Goal: Communication & Community: Connect with others

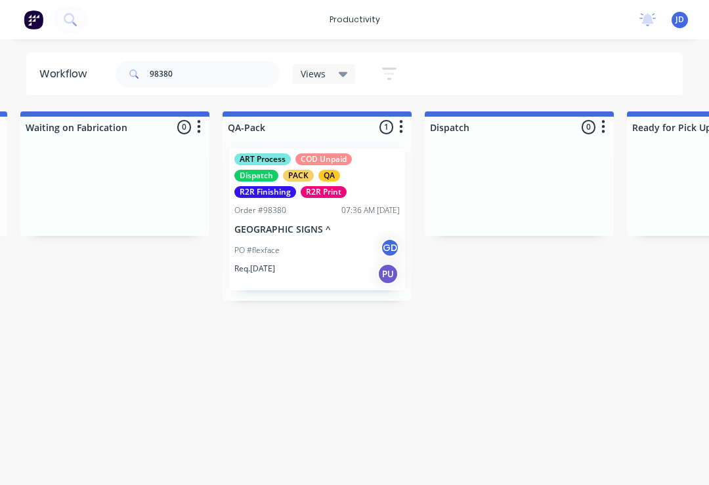
scroll to position [0, 3232]
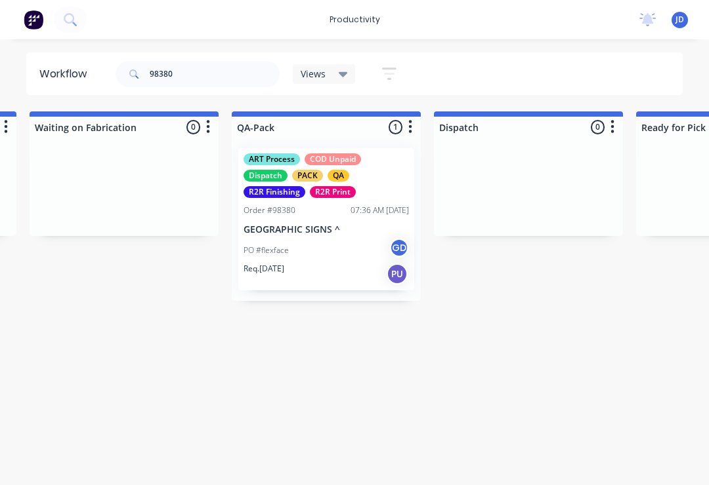
click at [323, 218] on div "ART Process COD Unpaid Dispatch PACK QA R2R Finishing R2R Print Order #98380 07…" at bounding box center [326, 219] width 176 height 142
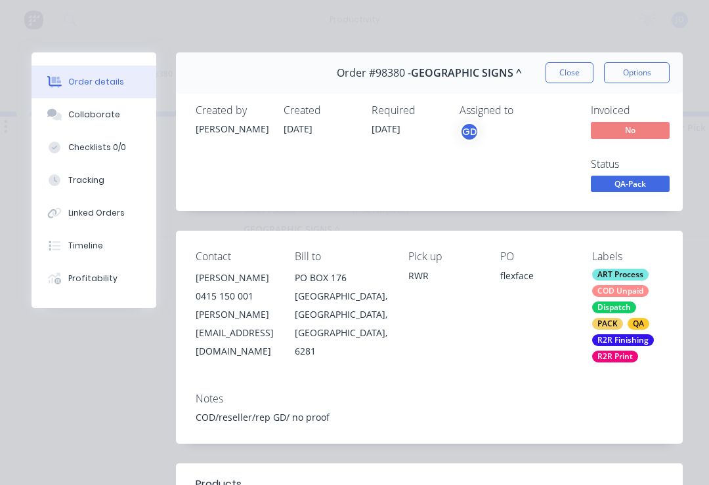
click at [107, 122] on button "Collaborate" at bounding box center [93, 114] width 125 height 33
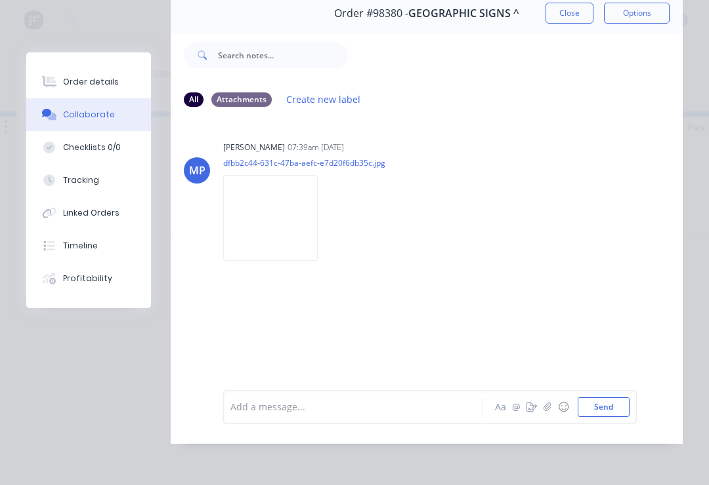
scroll to position [79, 0]
click at [547, 406] on icon "button" at bounding box center [547, 407] width 8 height 9
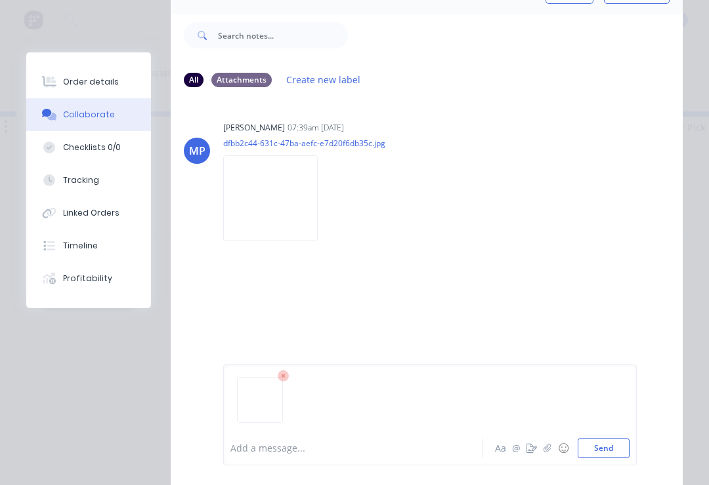
click at [614, 449] on button "Send" at bounding box center [603, 449] width 52 height 20
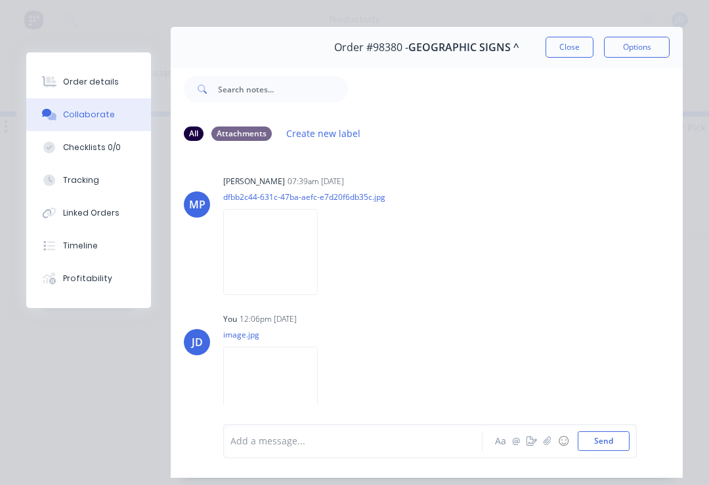
scroll to position [0, 0]
click at [573, 45] on button "Close" at bounding box center [569, 47] width 48 height 21
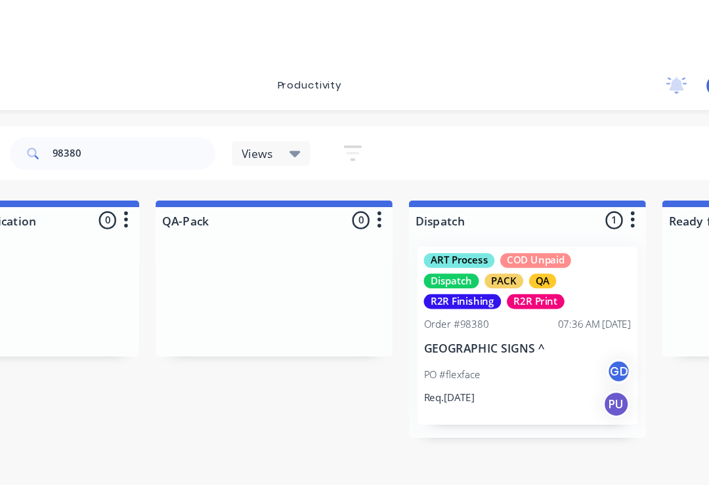
scroll to position [0, 3286]
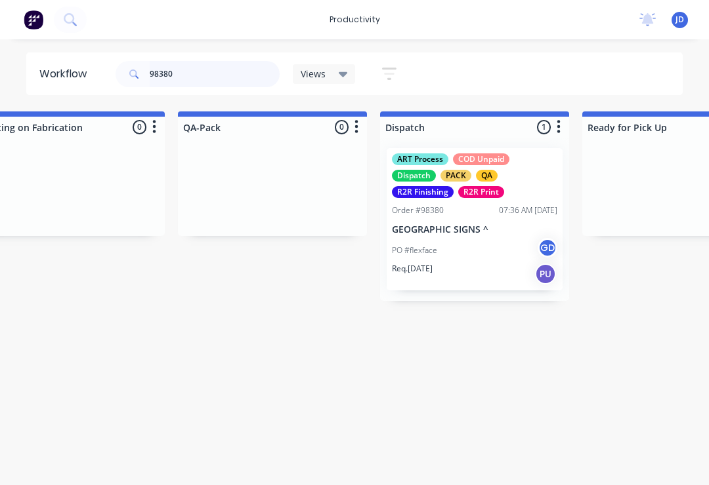
click at [196, 85] on input "98380" at bounding box center [215, 74] width 130 height 26
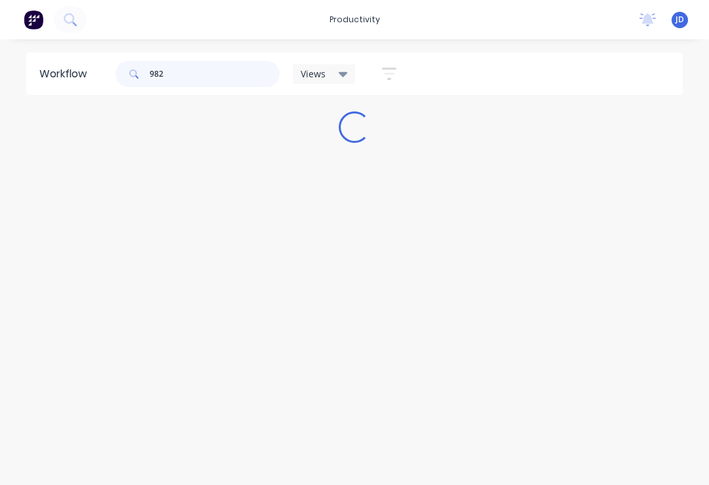
scroll to position [0, 0]
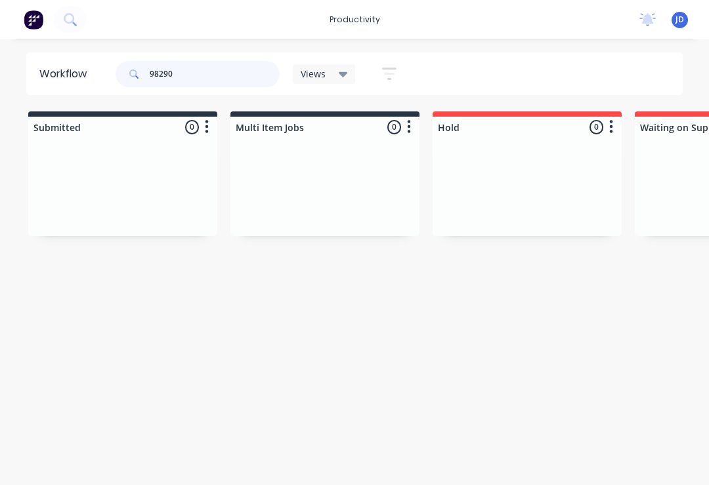
type input "98290"
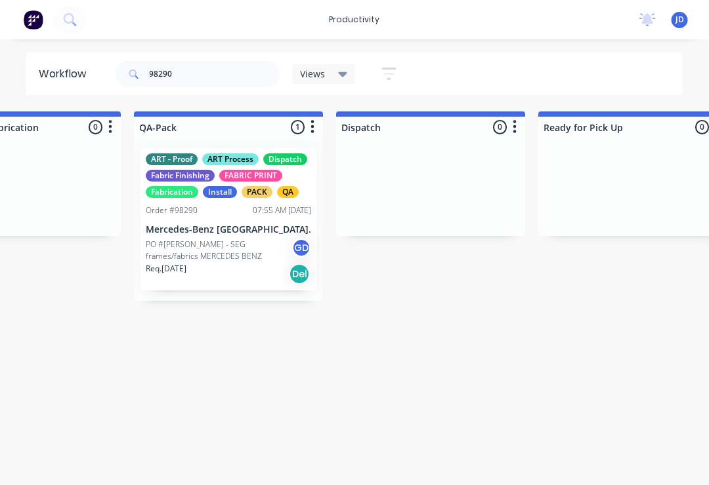
click at [225, 229] on p "Mercedes-Benz [GEOGRAPHIC_DATA]." at bounding box center [228, 229] width 165 height 11
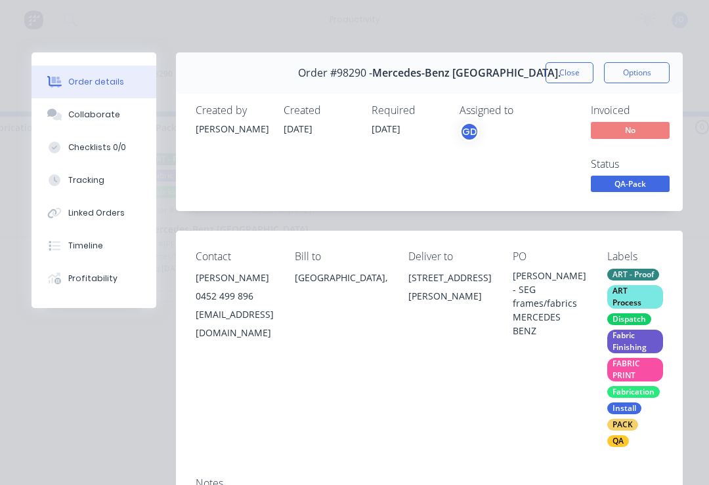
click at [100, 123] on button "Collaborate" at bounding box center [93, 114] width 125 height 33
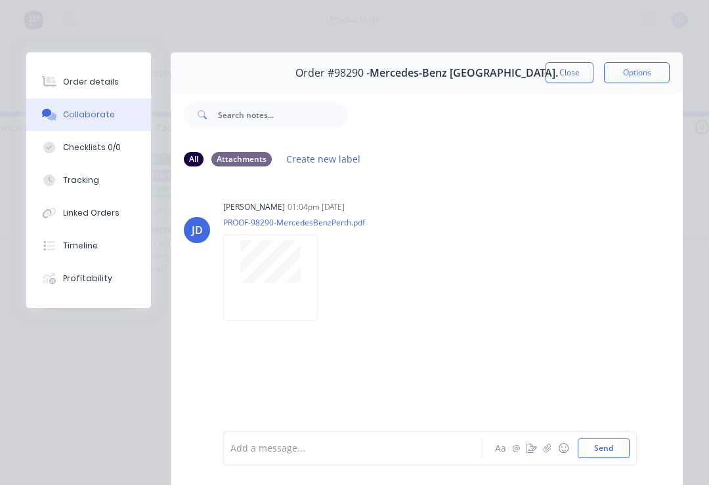
click at [548, 449] on icon "button" at bounding box center [547, 448] width 8 height 9
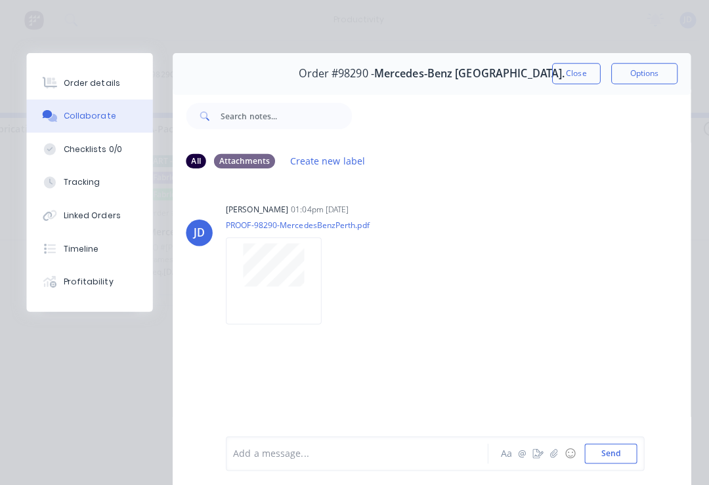
scroll to position [0, 3329]
click at [542, 455] on button "button" at bounding box center [547, 449] width 16 height 16
click at [628, 442] on button "Send" at bounding box center [603, 449] width 52 height 20
click at [547, 451] on icon "button" at bounding box center [547, 448] width 8 height 9
click at [624, 447] on button "Send" at bounding box center [603, 449] width 52 height 20
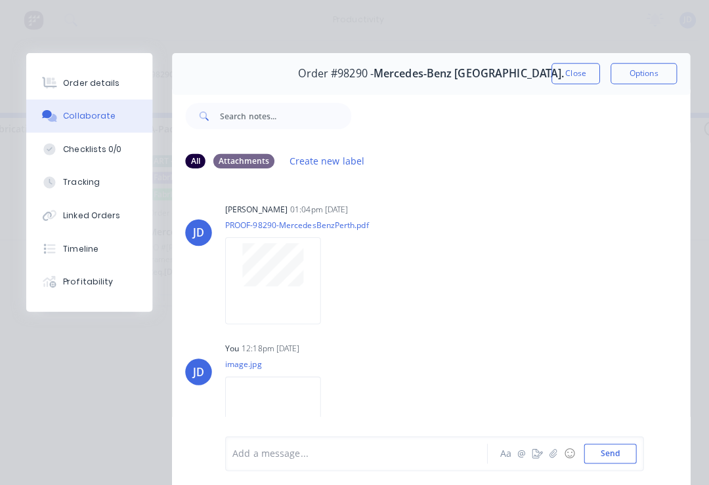
scroll to position [30, 0]
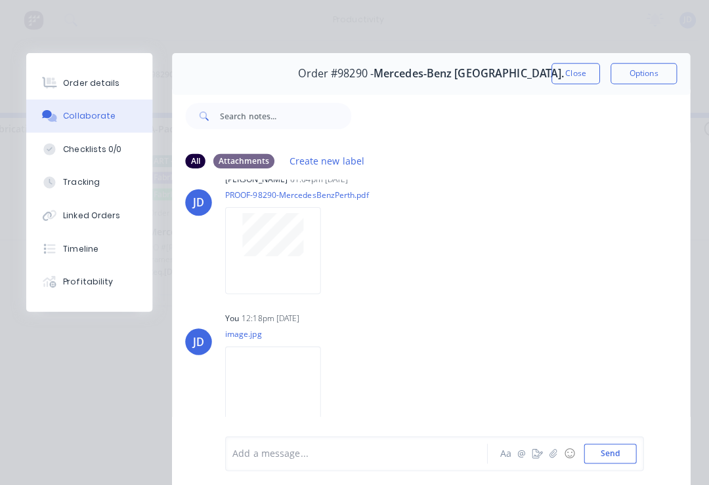
click at [547, 451] on icon "button" at bounding box center [547, 448] width 8 height 9
click at [625, 441] on button "Send" at bounding box center [603, 449] width 52 height 20
